Goal: Transaction & Acquisition: Book appointment/travel/reservation

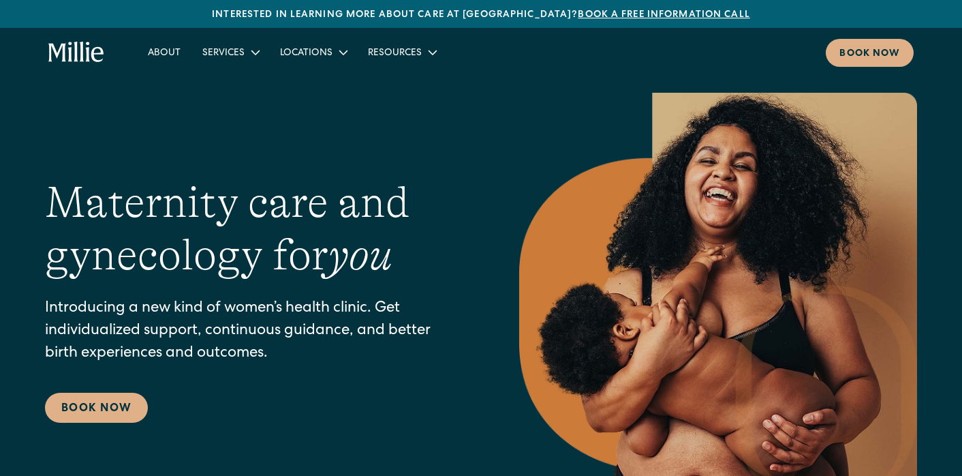
click at [824, 55] on nav "About Services Maternity Gynecology Classes & Other Support Locations Berkeley …" at bounding box center [525, 53] width 777 height 28
click at [840, 55] on div "Book now" at bounding box center [870, 54] width 61 height 14
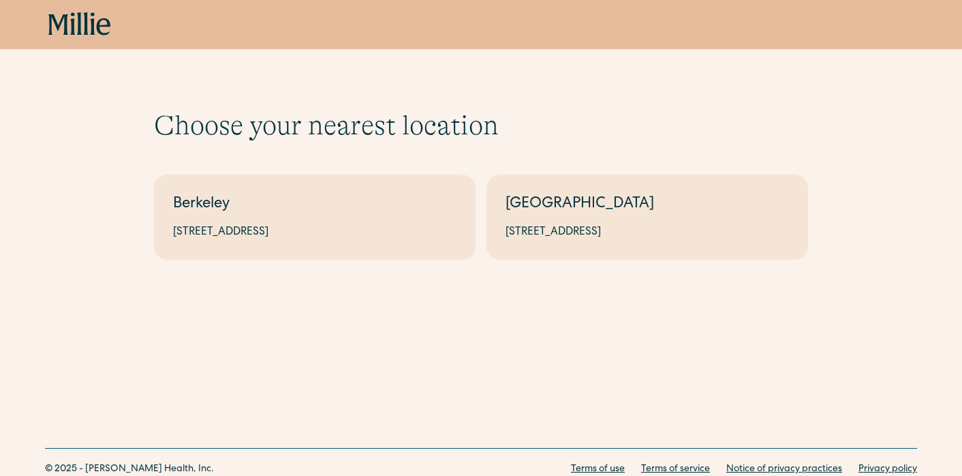
drag, startPoint x: 395, startPoint y: 261, endPoint x: 405, endPoint y: 271, distance: 14.0
click at [404, 271] on div "Choose your nearest location Shows if there's no parameters Berkeley 2999 Regen…" at bounding box center [481, 162] width 962 height 325
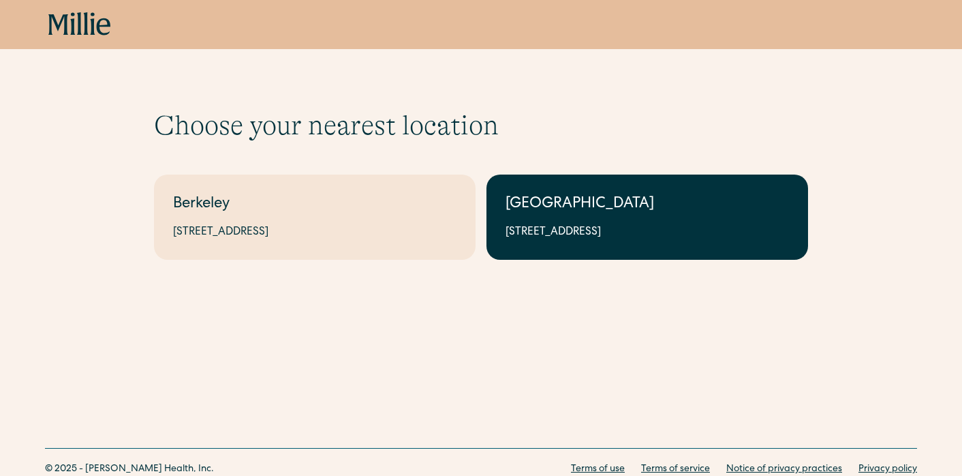
click at [536, 239] on div "1471 Saratoga Ave, Suite 101, San Jose, CA 95129" at bounding box center [647, 232] width 283 height 16
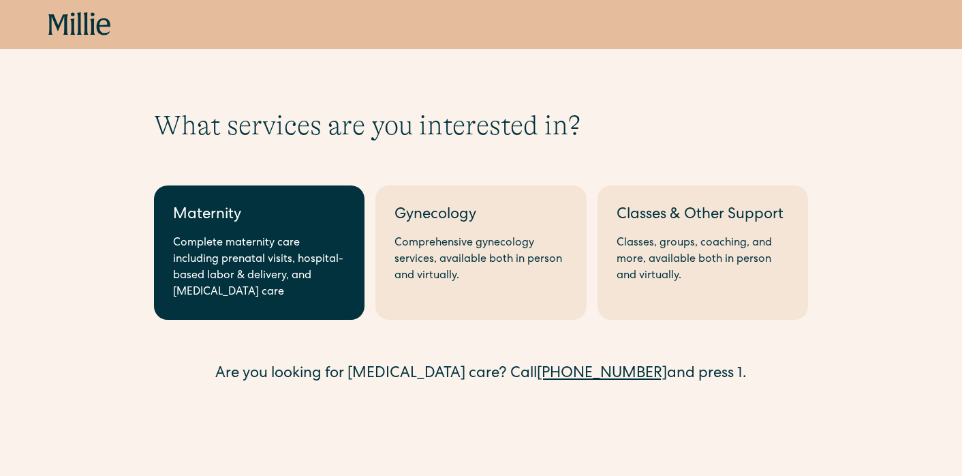
click at [316, 254] on div "Complete maternity care including prenatal visits, hospital-based labor & deliv…" at bounding box center [259, 267] width 172 height 65
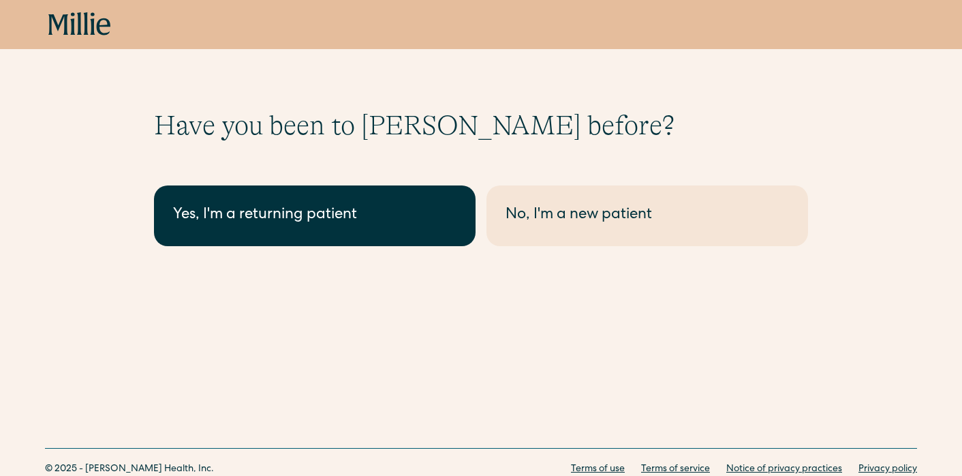
click at [314, 234] on link "Yes, I'm a returning patient" at bounding box center [315, 215] width 322 height 61
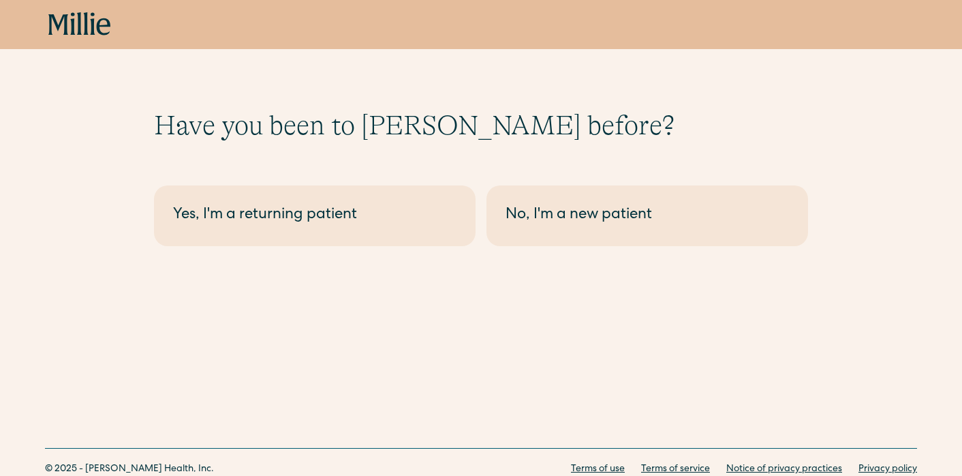
scroll to position [50, 0]
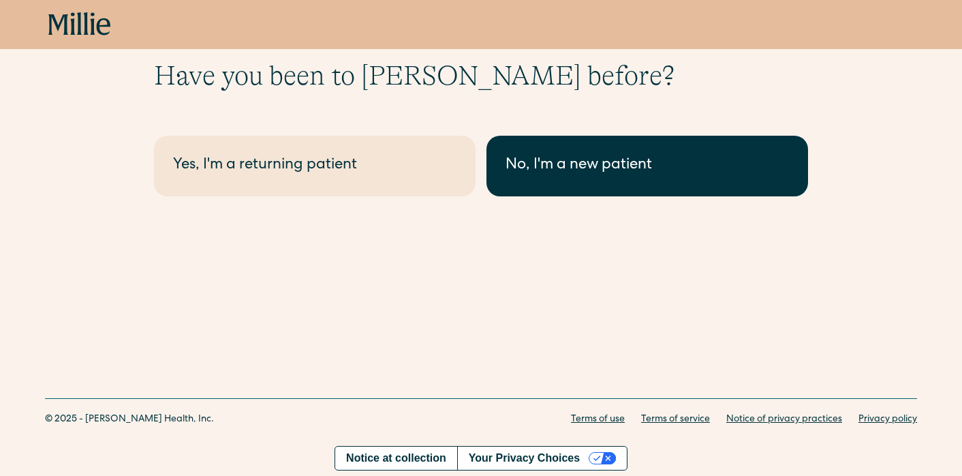
click at [588, 189] on link "No, I'm a new patient" at bounding box center [648, 166] width 322 height 61
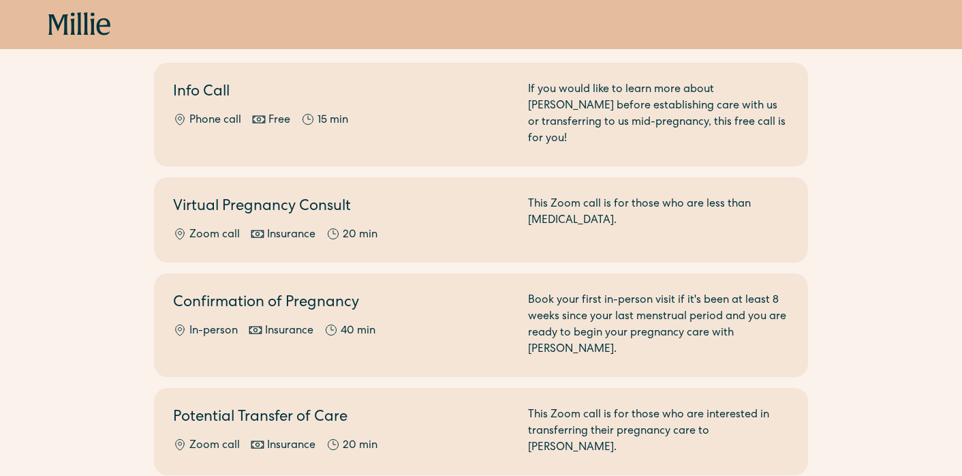
scroll to position [149, 0]
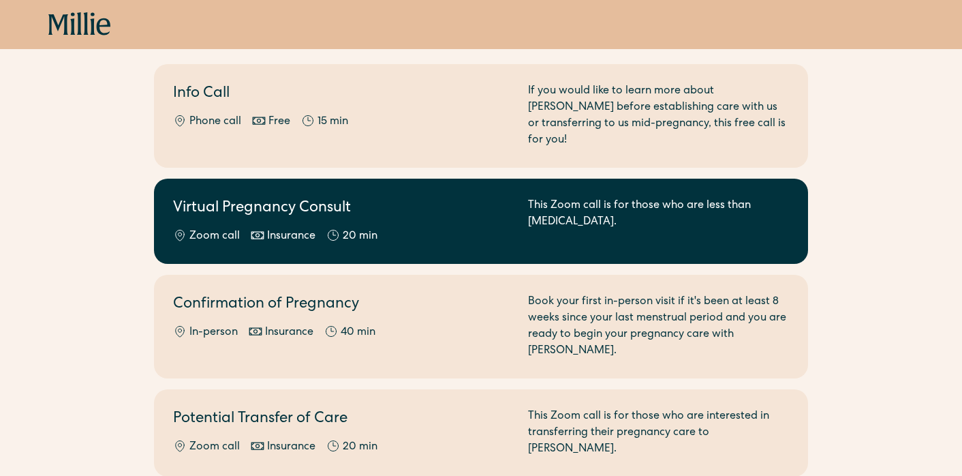
click at [228, 198] on h2 "Virtual Pregnancy Consult" at bounding box center [342, 209] width 339 height 22
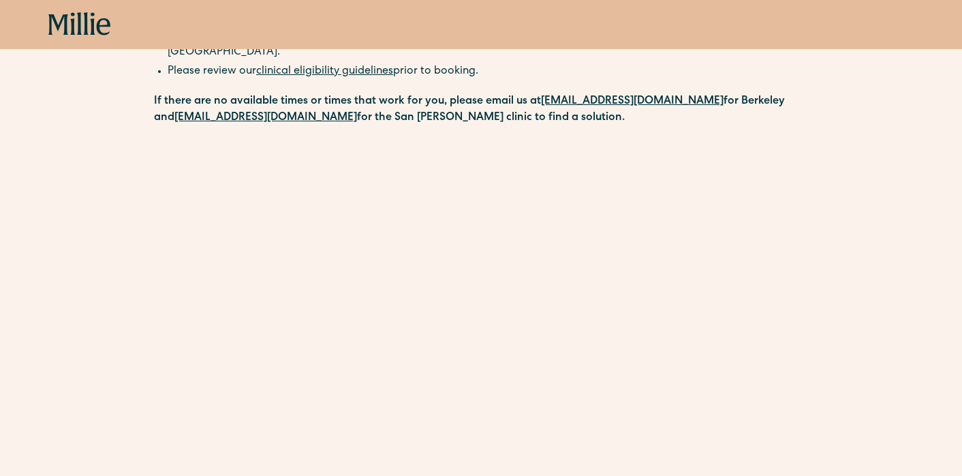
scroll to position [365, 0]
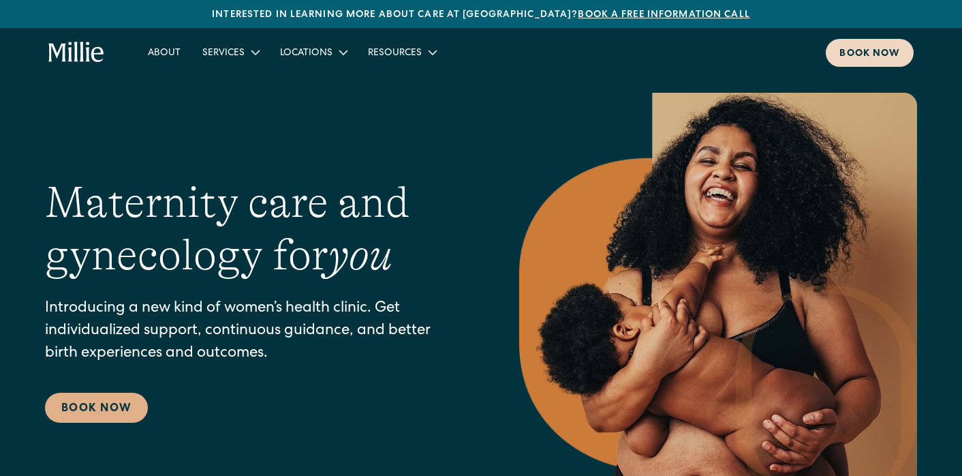
click at [845, 54] on div "Book now" at bounding box center [870, 54] width 61 height 14
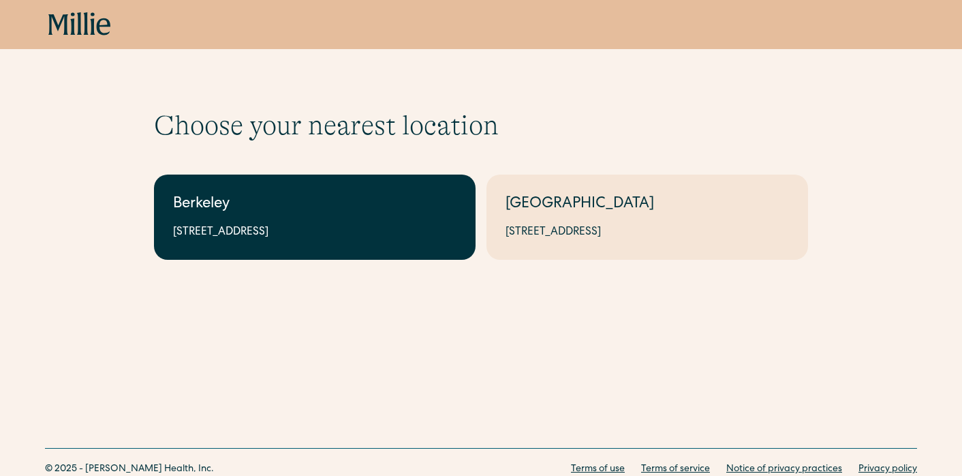
click at [341, 198] on div "Berkeley" at bounding box center [314, 205] width 283 height 22
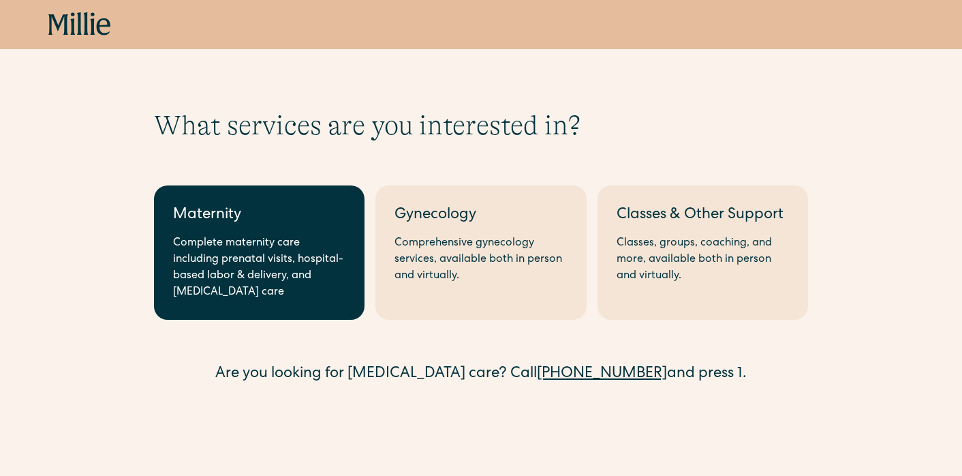
click at [313, 220] on div "Maternity" at bounding box center [259, 215] width 172 height 22
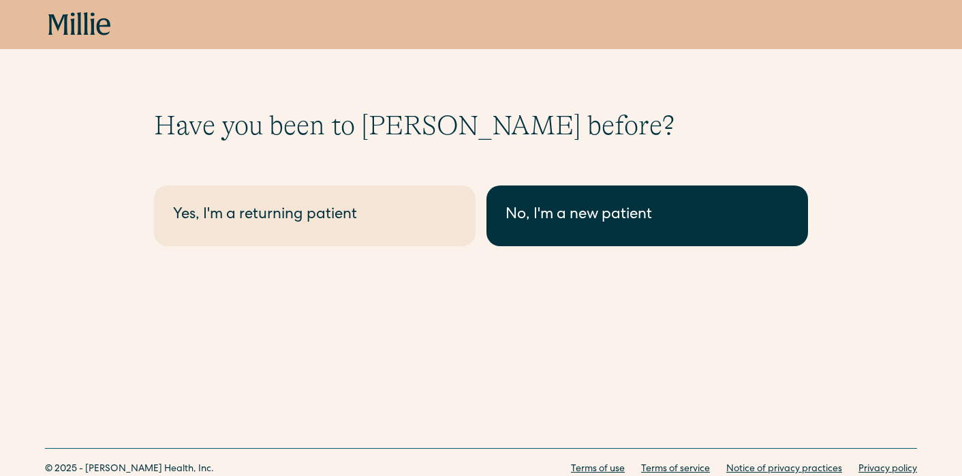
click at [529, 220] on div "No, I'm a new patient" at bounding box center [647, 215] width 283 height 22
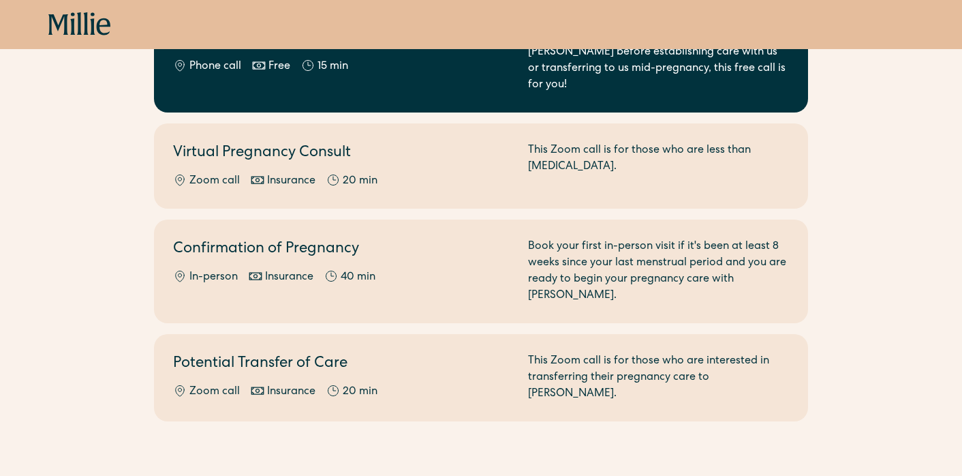
scroll to position [241, 0]
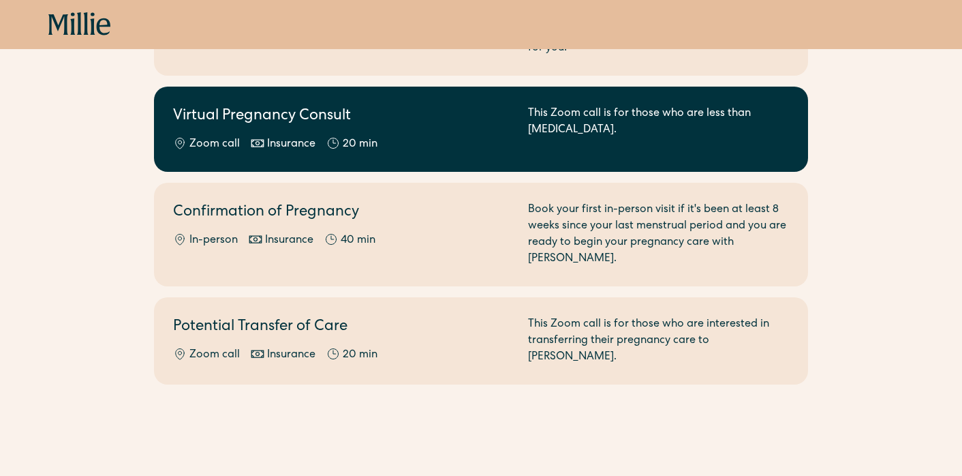
click at [428, 108] on h2 "Virtual Pregnancy Consult" at bounding box center [342, 117] width 339 height 22
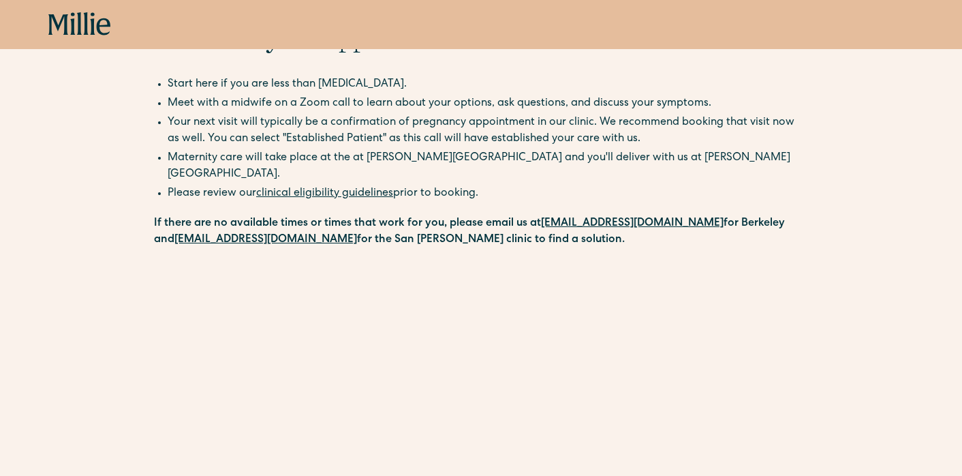
scroll to position [89, 0]
